Goal: Check status: Check status

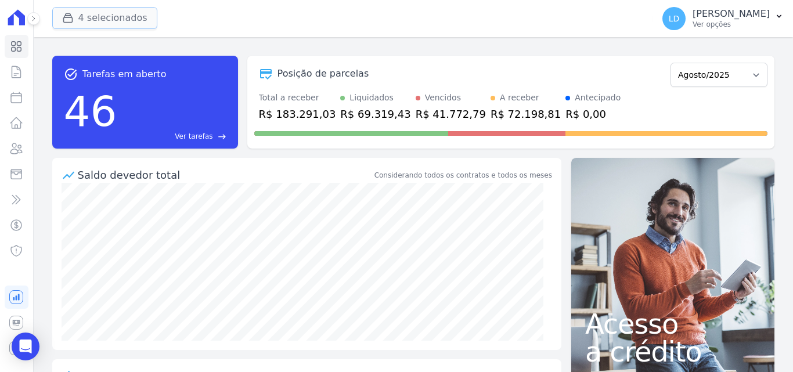
click at [113, 27] on button "4 selecionados" at bounding box center [104, 18] width 105 height 22
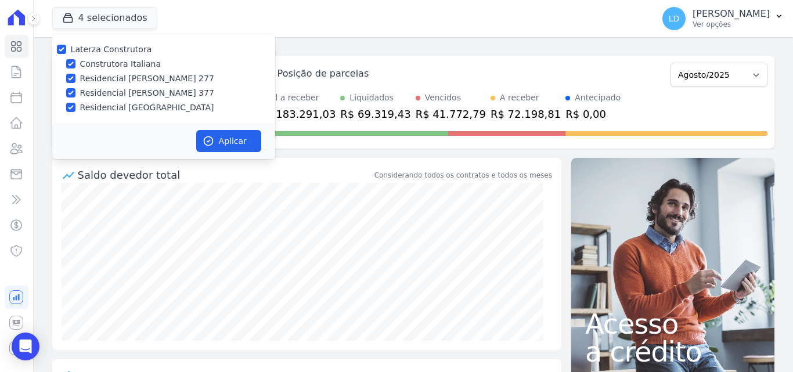
click at [489, 48] on div "task_alt Tarefas em aberto 46 Ver tarefas east Posição de parcelas Março/2024 A…" at bounding box center [413, 101] width 722 height 111
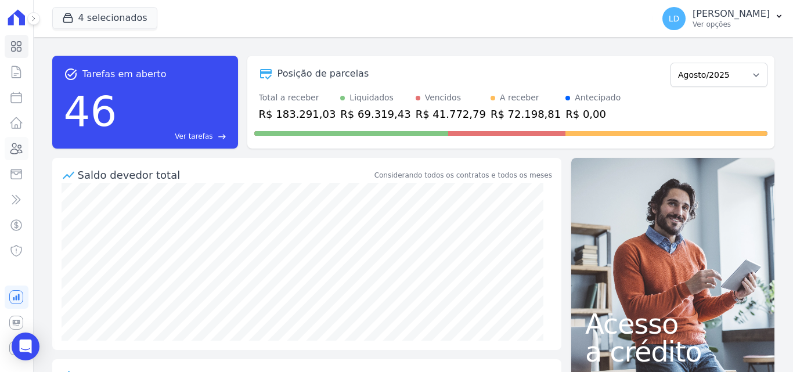
click at [13, 153] on icon at bounding box center [16, 149] width 14 height 14
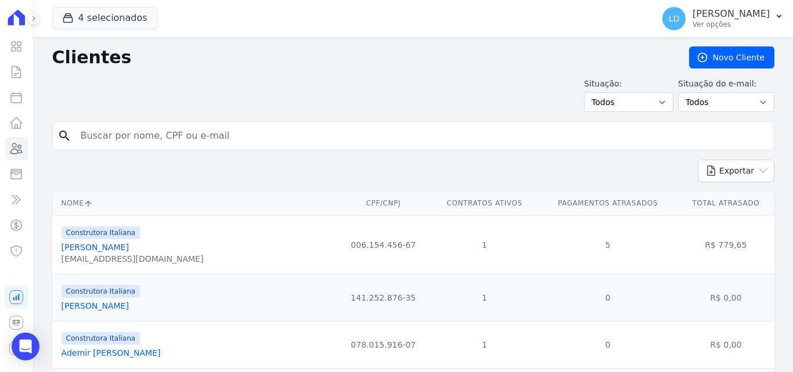
click at [196, 143] on input "search" at bounding box center [422, 135] width 696 height 23
paste input "[PERSON_NAME]"
type input "[PERSON_NAME]"
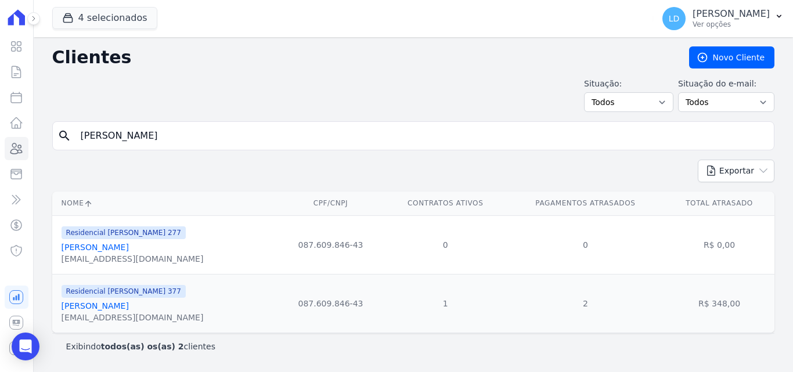
click at [121, 305] on link "[PERSON_NAME]" at bounding box center [95, 305] width 67 height 9
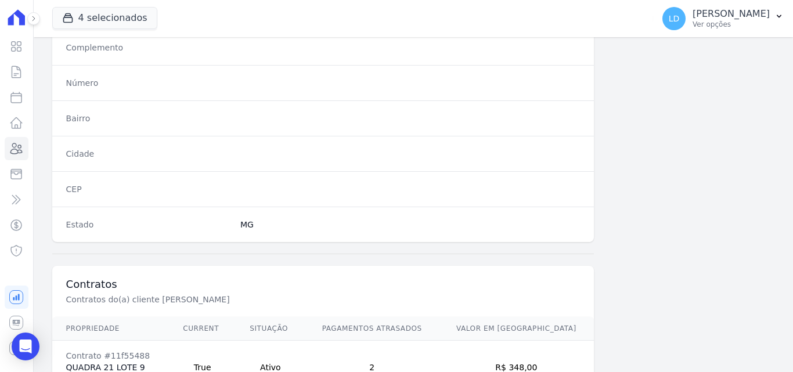
scroll to position [714, 0]
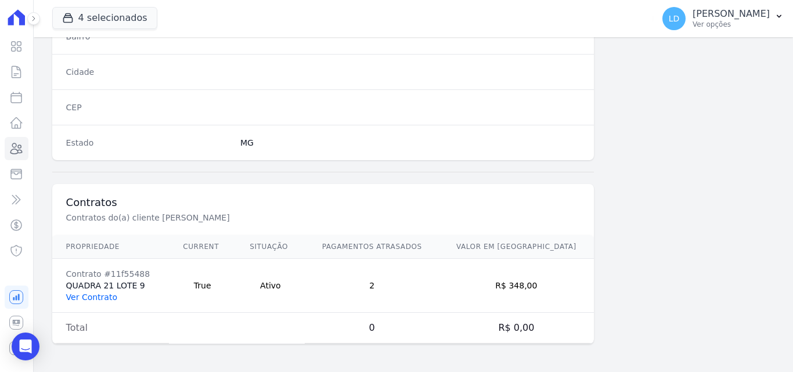
click at [92, 298] on link "Ver Contrato" at bounding box center [91, 297] width 51 height 9
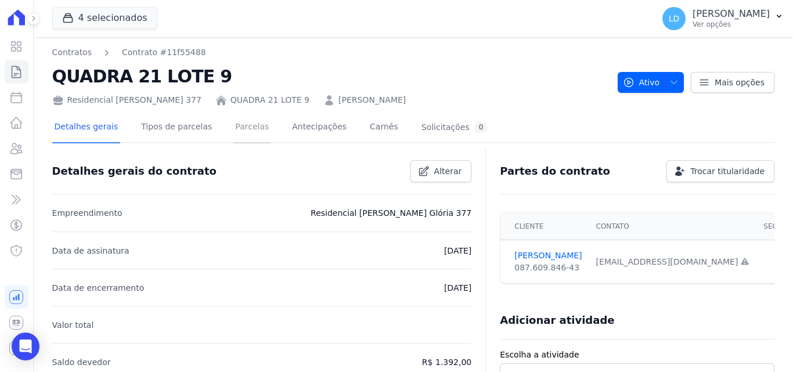
click at [236, 128] on link "Parcelas" at bounding box center [252, 128] width 38 height 31
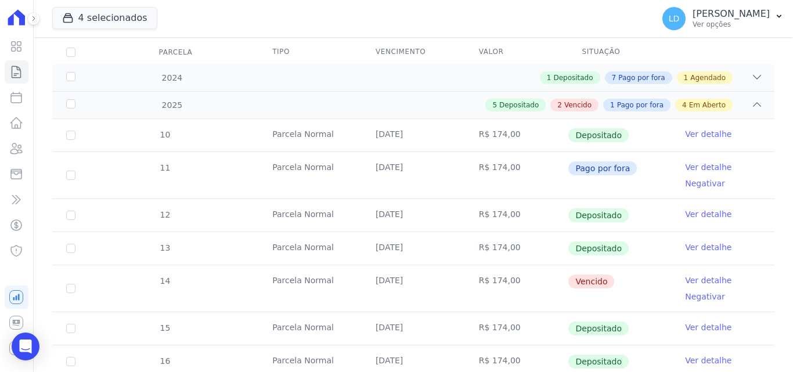
scroll to position [174, 0]
